Goal: Task Accomplishment & Management: Use online tool/utility

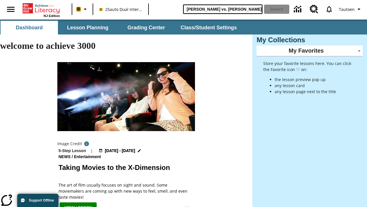
type input "[PERSON_NAME] vs. [PERSON_NAME]"
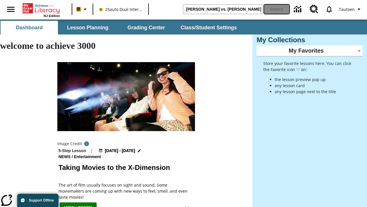
click at [277, 9] on button "Search" at bounding box center [276, 9] width 25 height 9
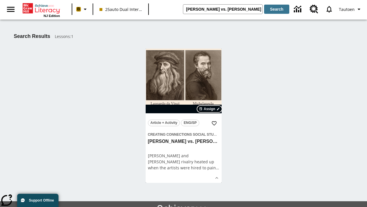
click at [210, 109] on span "Assign" at bounding box center [209, 108] width 11 height 5
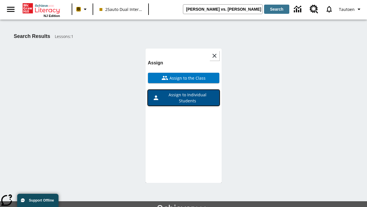
click at [184, 92] on span "Assign to Individual Students" at bounding box center [187, 98] width 55 height 12
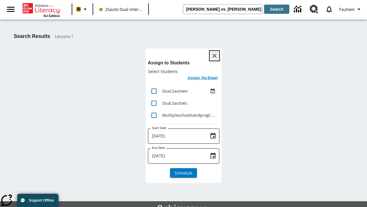
scroll to position [31, 0]
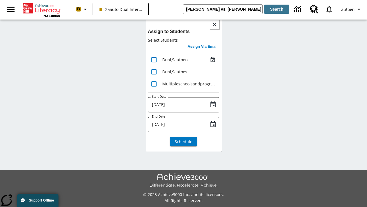
click at [154, 59] on input "lesson details" at bounding box center [154, 60] width 12 height 12
checkbox input "true"
click at [203, 47] on h6 "Assign Via Email" at bounding box center [203, 46] width 30 height 7
